Goal: Obtain resource: Obtain resource

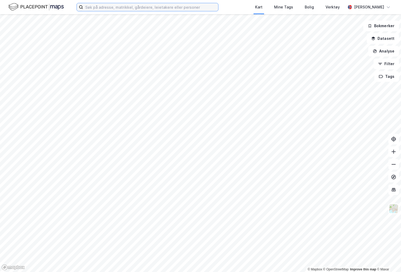
click at [93, 7] on input at bounding box center [150, 7] width 135 height 8
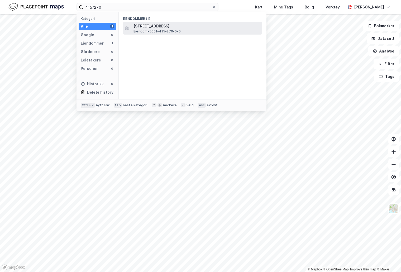
click at [144, 25] on span "[STREET_ADDRESS]" at bounding box center [196, 26] width 127 height 6
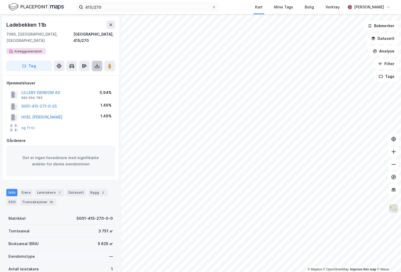
click at [98, 66] on icon at bounding box center [97, 67] width 4 height 2
click at [84, 74] on div "Last ned grunnbok" at bounding box center [71, 76] width 31 height 4
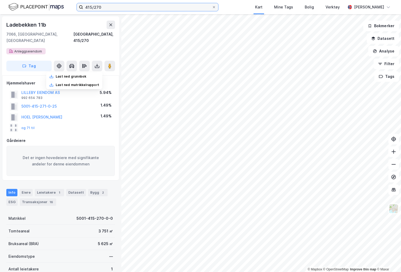
click at [112, 5] on input "415/270" at bounding box center [147, 7] width 129 height 8
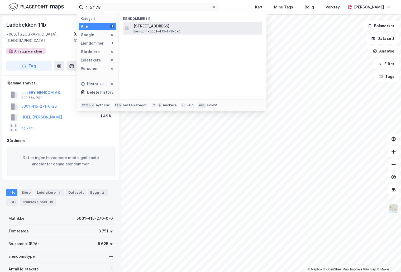
click at [178, 30] on span "Eiendom • 5001-415-178-0-0" at bounding box center [156, 31] width 47 height 4
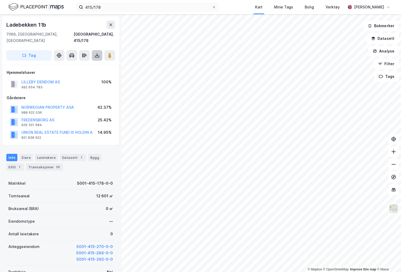
click at [100, 50] on button at bounding box center [97, 55] width 11 height 11
click at [95, 62] on div "Last ned grunnbok" at bounding box center [74, 66] width 56 height 8
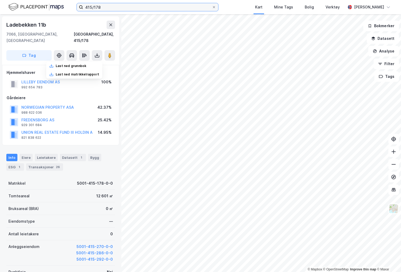
click at [166, 4] on input "415/178" at bounding box center [147, 7] width 129 height 8
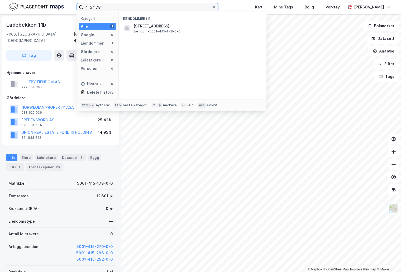
click at [166, 4] on input "415/178" at bounding box center [147, 7] width 129 height 8
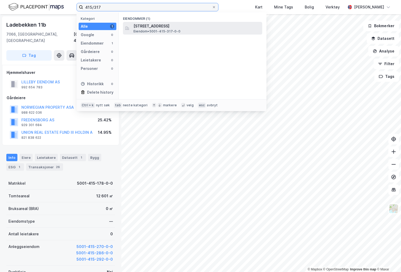
type input "415/317"
click at [191, 25] on span "[STREET_ADDRESS]" at bounding box center [196, 26] width 127 height 6
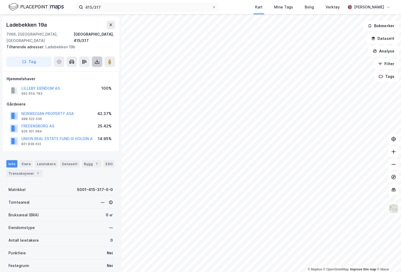
click at [98, 61] on icon at bounding box center [97, 61] width 2 height 1
click at [92, 68] on div "Last ned grunnbok" at bounding box center [74, 72] width 56 height 8
